Goal: Task Accomplishment & Management: Manage account settings

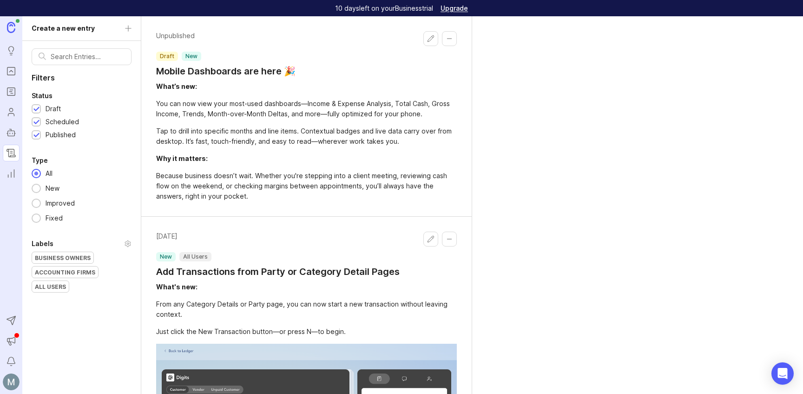
click at [12, 360] on icon "Notifications" at bounding box center [11, 361] width 10 height 11
click at [14, 344] on icon "Announcements" at bounding box center [11, 340] width 10 height 11
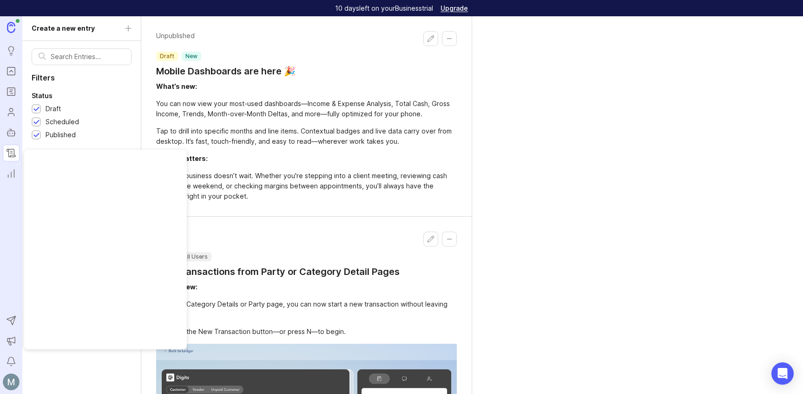
click at [11, 379] on img at bounding box center [11, 381] width 17 height 17
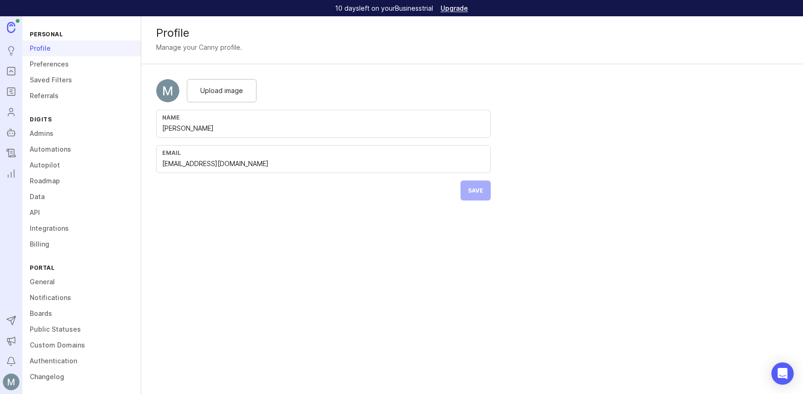
click at [304, 326] on div "Profile Manage your Canny profile. Upload image Name [PERSON_NAME] Email [EMAIL…" at bounding box center [472, 204] width 662 height 377
click at [41, 135] on link "Admins" at bounding box center [81, 133] width 119 height 16
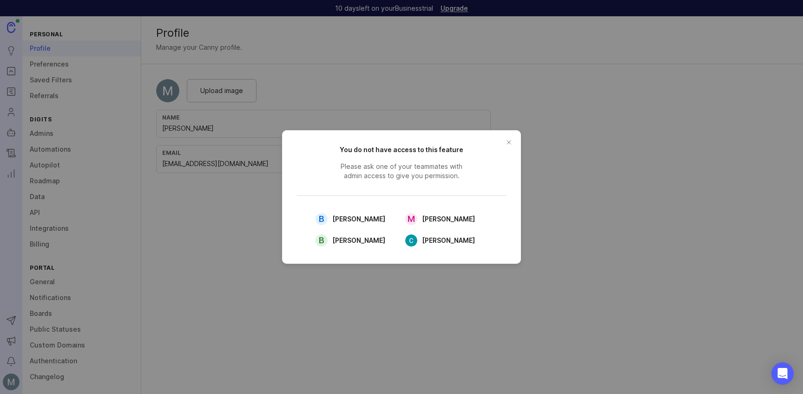
click at [509, 140] on button "close button" at bounding box center [508, 142] width 15 height 15
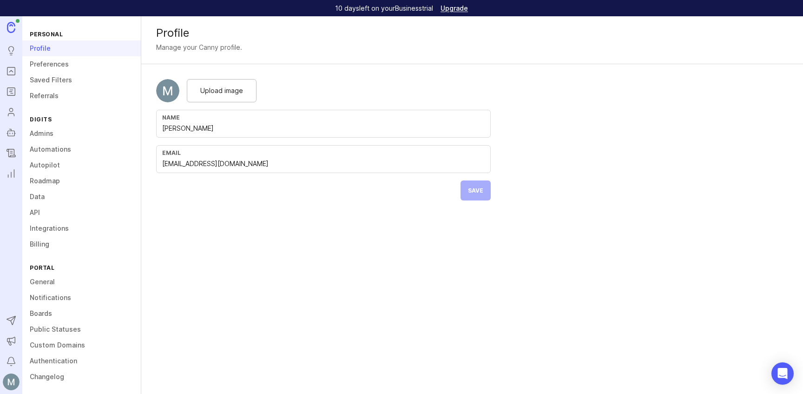
click at [61, 152] on link "Automations" at bounding box center [81, 149] width 119 height 16
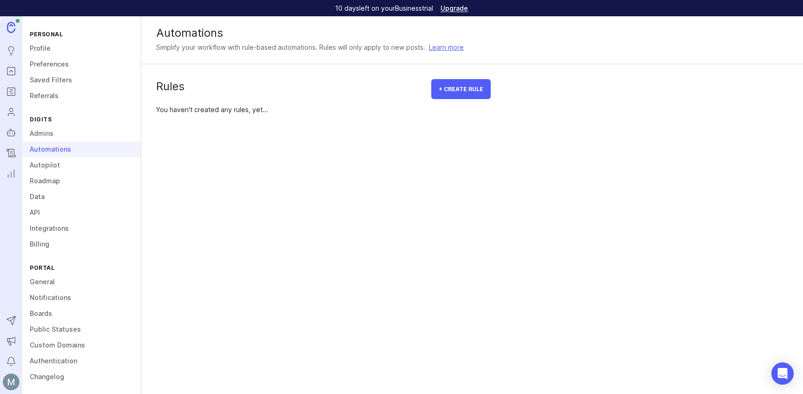
scroll to position [2, 0]
click at [44, 374] on link "Changelog" at bounding box center [81, 374] width 119 height 16
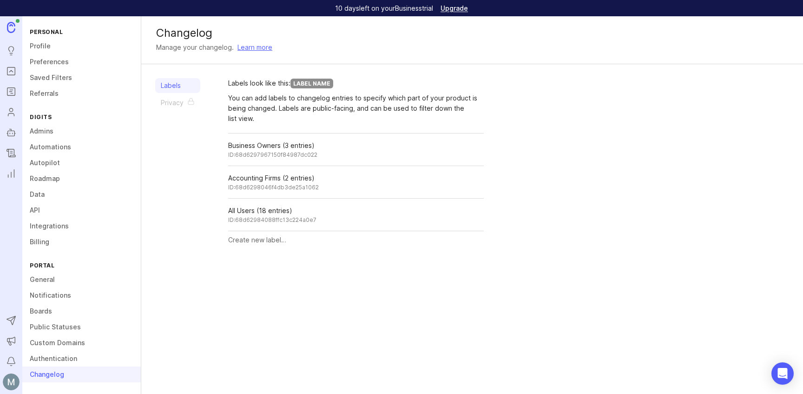
click at [37, 127] on link "Admins" at bounding box center [81, 131] width 119 height 16
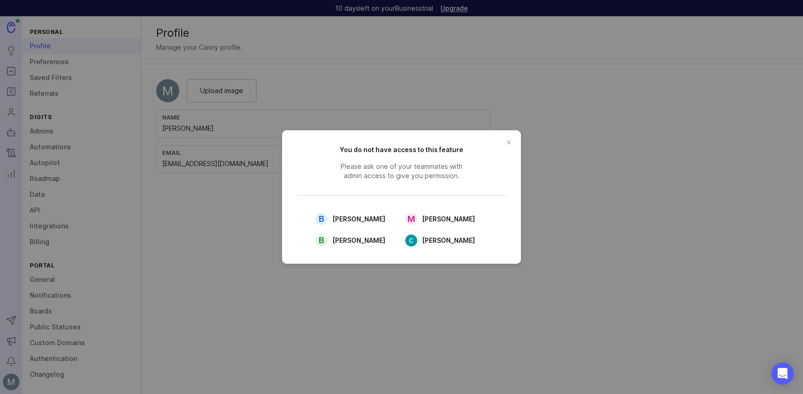
drag, startPoint x: 286, startPoint y: 381, endPoint x: 369, endPoint y: 313, distance: 107.1
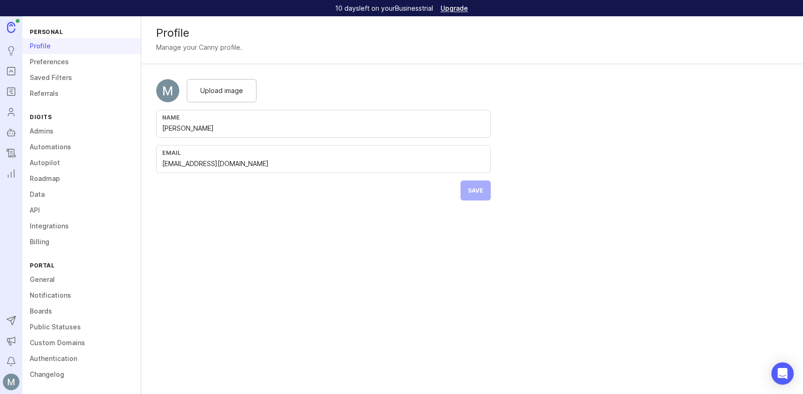
drag, startPoint x: 643, startPoint y: 169, endPoint x: 658, endPoint y: 6, distance: 163.3
click at [643, 168] on div "Profile Manage your Canny profile. Upload image Name Michelle Henley Email mhen…" at bounding box center [472, 115] width 662 height 199
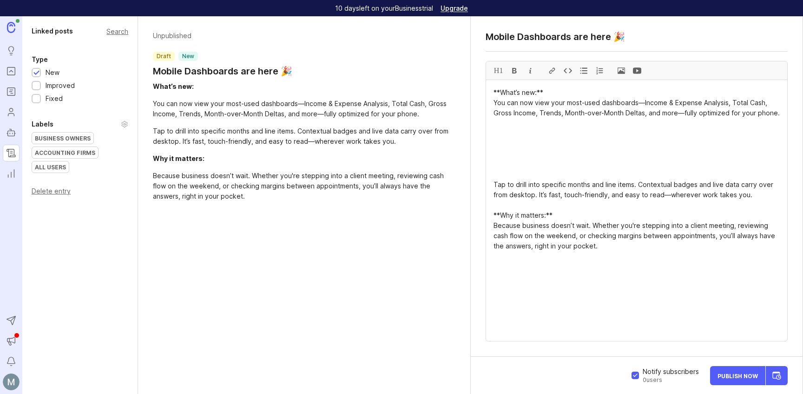
scroll to position [1, 0]
click at [560, 295] on textarea "**What’s new:** You can now view your most-used dashboards—Income & Expense Ana…" at bounding box center [636, 210] width 301 height 261
click at [506, 138] on textarea "**What’s new:** You can now view your most-used dashboards—Income & Expense Ana…" at bounding box center [636, 210] width 301 height 261
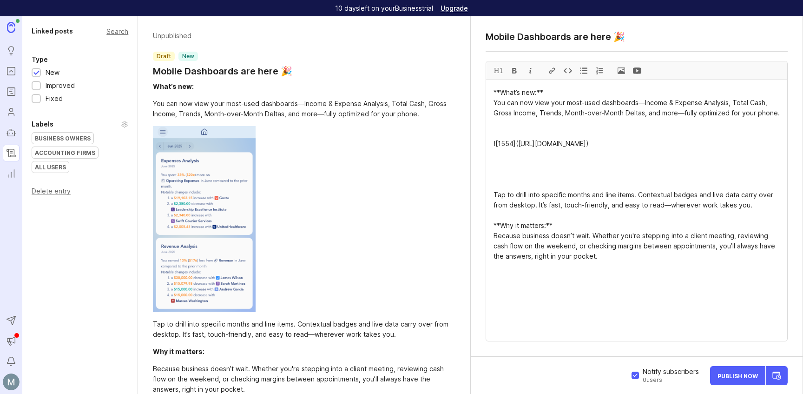
click at [492, 194] on textarea "**What’s new:** You can now view your most-used dashboards—Income & Expense Ana…" at bounding box center [636, 210] width 301 height 261
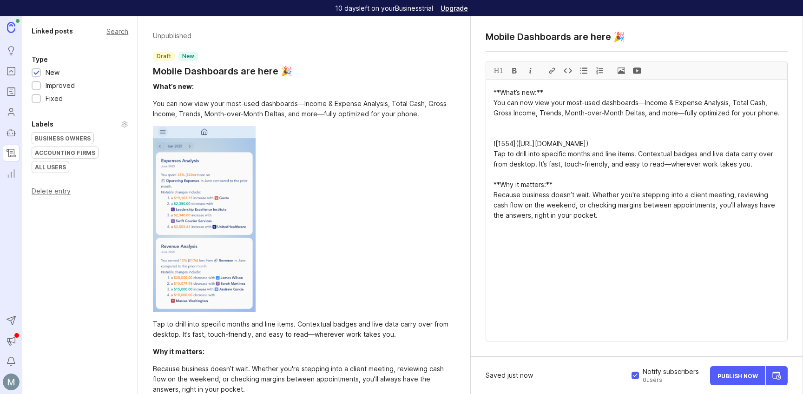
click at [506, 133] on textarea "**What’s new:** You can now view your most-used dashboards—Income & Expense Ana…" at bounding box center [636, 210] width 301 height 261
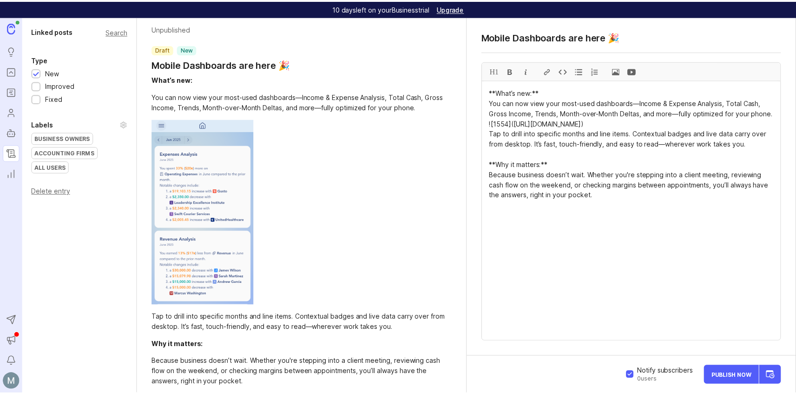
scroll to position [0, 0]
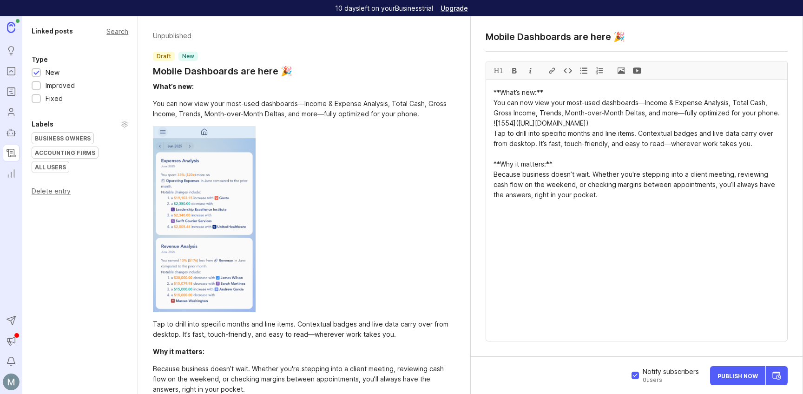
type textarea "**What’s new:** You can now view your most-used dashboards—Income & Expense Ana…"
click at [595, 40] on textarea "Mobile Dashboards are here 🎉" at bounding box center [637, 36] width 302 height 11
type textarea "Mobile Dashboards are Here 🎉"
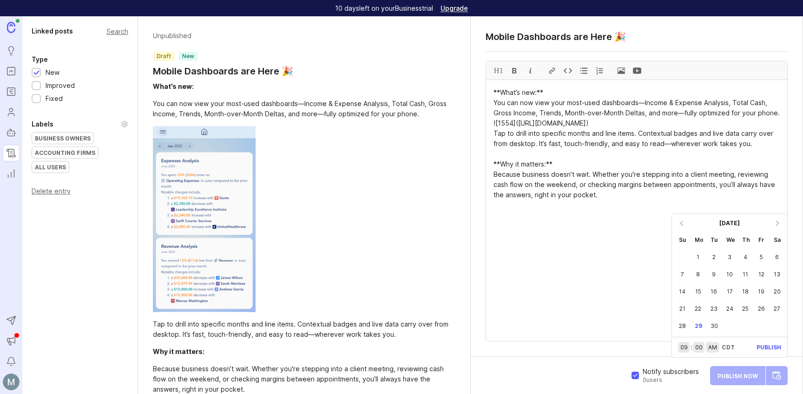
click at [747, 310] on div "25" at bounding box center [746, 308] width 16 height 17
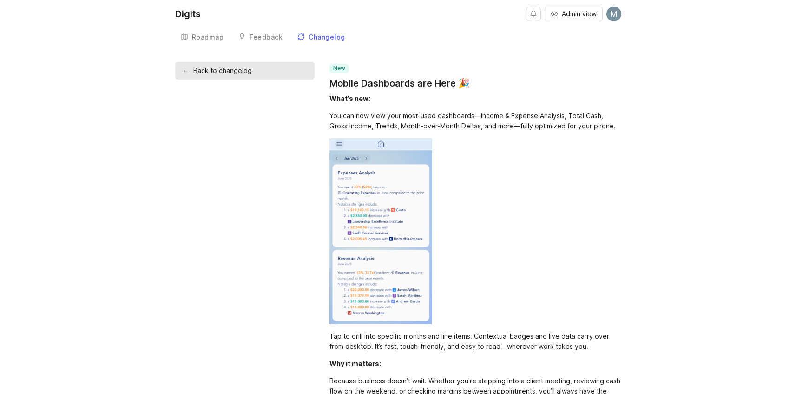
click at [200, 66] on link "← Back to changelog" at bounding box center [244, 71] width 139 height 18
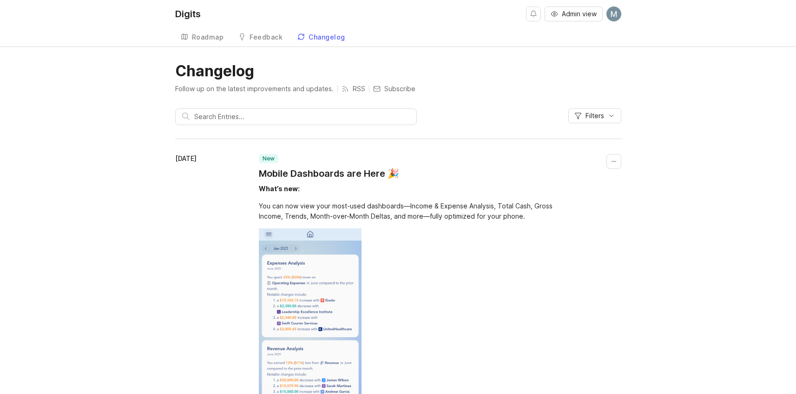
click at [314, 35] on div "Changelog" at bounding box center [327, 37] width 37 height 7
click at [314, 44] on link "Changelog" at bounding box center [321, 37] width 59 height 19
click at [315, 39] on div "Changelog" at bounding box center [327, 37] width 37 height 7
